Goal: Task Accomplishment & Management: Manage account settings

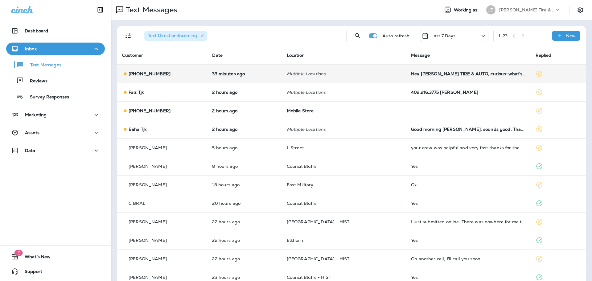
click at [449, 78] on td "Hey [PERSON_NAME] TIRE & AUTO, curious-what's your current process when a custo…" at bounding box center [468, 73] width 124 height 19
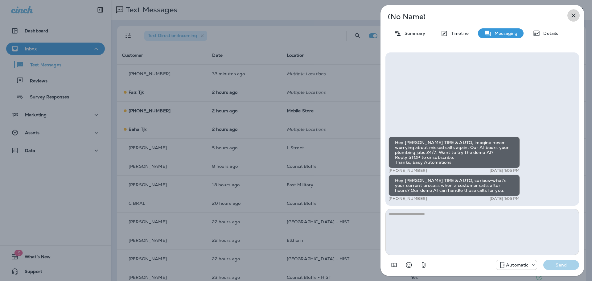
click at [576, 14] on icon "button" at bounding box center [573, 15] width 7 height 7
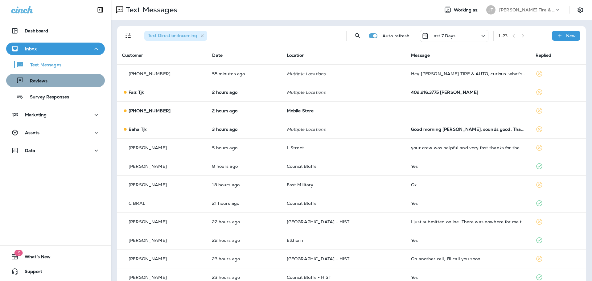
click at [71, 83] on div "Reviews" at bounding box center [56, 80] width 94 height 9
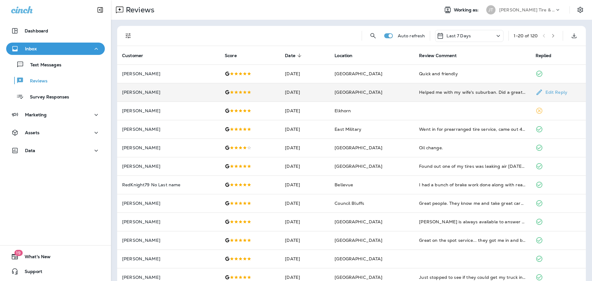
click at [427, 96] on td "Helped me with my wife's suburban. Did a great job." at bounding box center [472, 92] width 116 height 19
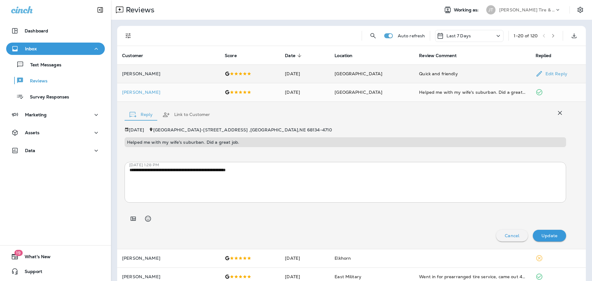
click at [419, 72] on div "Quick and friendly" at bounding box center [472, 74] width 106 height 6
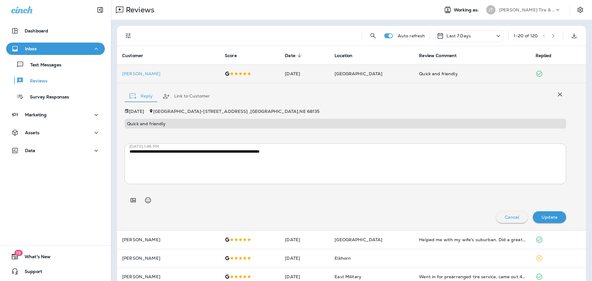
click at [558, 93] on icon "button" at bounding box center [560, 95] width 4 height 4
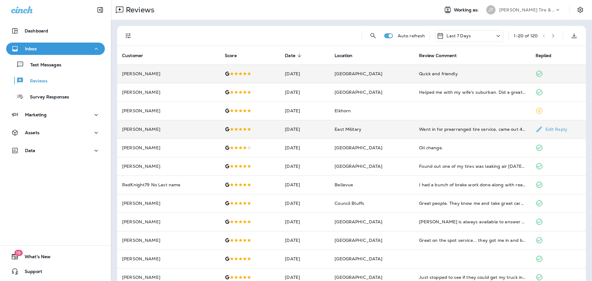
click at [438, 133] on td "Went in for prearranged tire service, came out 4 hours later with new tires AND…" at bounding box center [472, 129] width 116 height 19
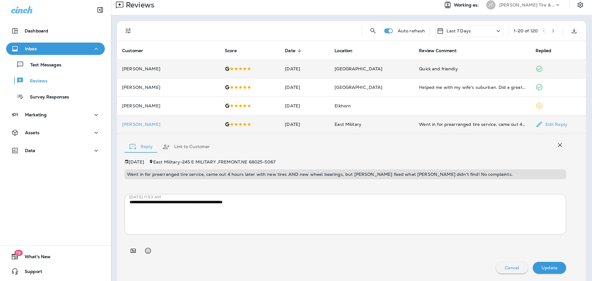
scroll to position [36, 0]
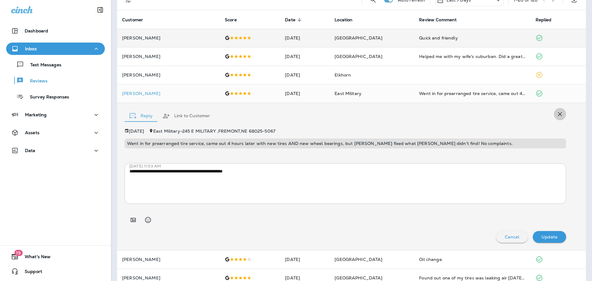
click at [557, 115] on icon "button" at bounding box center [559, 113] width 7 height 7
